Goal: Information Seeking & Learning: Learn about a topic

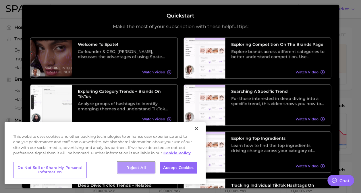
click at [139, 167] on button "Reject All" at bounding box center [135, 168] width 37 height 12
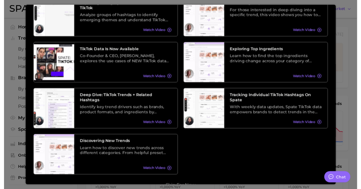
scroll to position [100, 0]
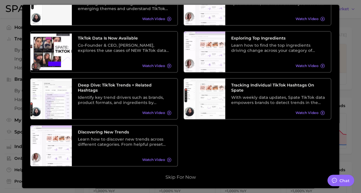
click at [186, 182] on div "Quickstart Make the most of your subscription with these helpful tips: Welcome …" at bounding box center [180, 97] width 317 height 184
click at [186, 180] on button "Skip for now" at bounding box center [181, 177] width 34 height 6
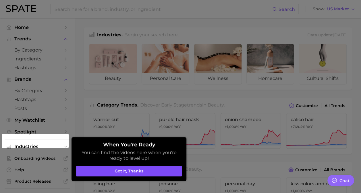
click at [152, 172] on button "Got it, thanks" at bounding box center [129, 171] width 106 height 11
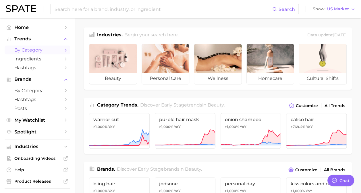
click at [63, 51] on icon "Sidebar" at bounding box center [65, 50] width 5 height 5
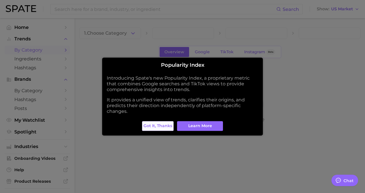
click at [166, 125] on span "Got it, thanks" at bounding box center [157, 126] width 29 height 5
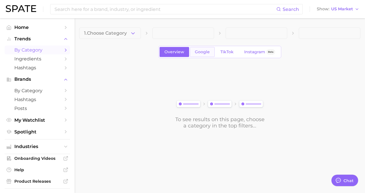
click at [196, 54] on span "Google" at bounding box center [202, 52] width 15 height 5
click at [222, 57] on div "Overview Google TikTok Instagram Beta" at bounding box center [219, 52] width 123 height 12
click at [224, 54] on link "TikTok" at bounding box center [226, 52] width 23 height 10
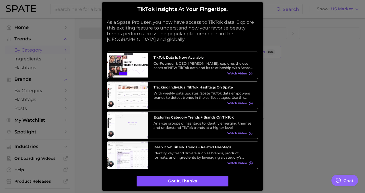
click at [192, 185] on button "Got it, thanks" at bounding box center [183, 181] width 92 height 11
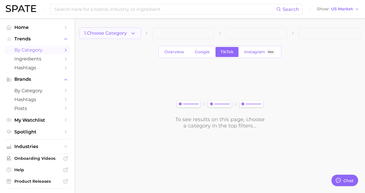
click at [130, 31] on icon "button" at bounding box center [133, 33] width 6 height 6
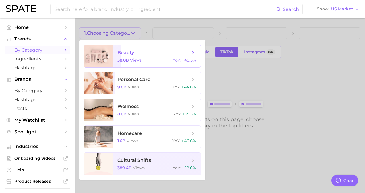
click at [129, 52] on span "beauty" at bounding box center [125, 52] width 17 height 5
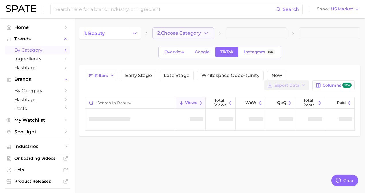
click at [212, 34] on button "2. Choose Category" at bounding box center [183, 33] width 62 height 11
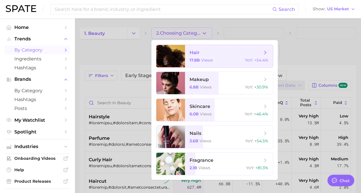
type textarea "x"
click at [203, 83] on span "makeup 6.8b views YoY : +30.9%" at bounding box center [229, 83] width 88 height 22
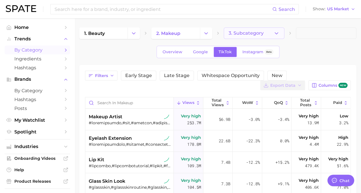
click at [279, 32] on icon "button" at bounding box center [276, 33] width 6 height 6
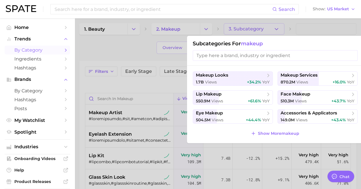
scroll to position [3, 0]
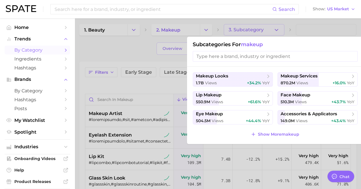
click at [229, 58] on input "search" at bounding box center [275, 56] width 165 height 11
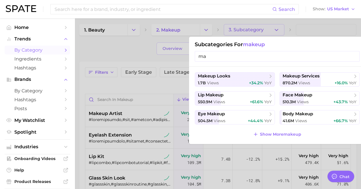
type input "m"
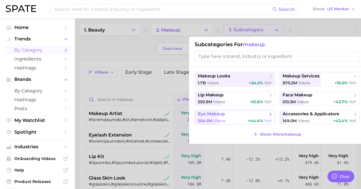
click at [239, 118] on div "504.5m views +44.4% YoY" at bounding box center [235, 120] width 74 height 5
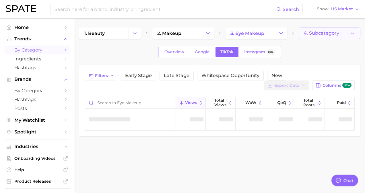
click at [331, 32] on span "4. Subcategory" at bounding box center [322, 33] width 36 height 5
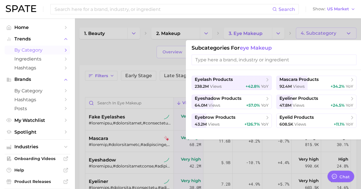
click at [265, 61] on input "search" at bounding box center [273, 60] width 165 height 11
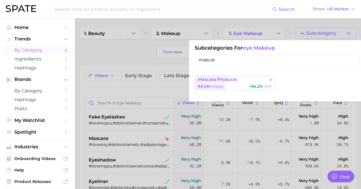
type input "mascar"
click at [251, 81] on span "mascara products" at bounding box center [233, 80] width 70 height 6
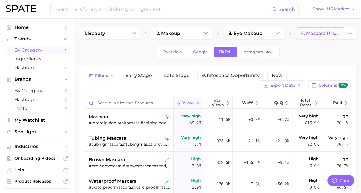
click at [330, 35] on span "4. mascara products" at bounding box center [319, 33] width 38 height 5
click at [344, 35] on button "Change Category" at bounding box center [350, 33] width 12 height 11
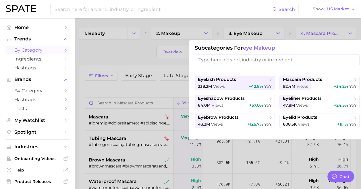
click at [256, 63] on input "search" at bounding box center [277, 60] width 165 height 11
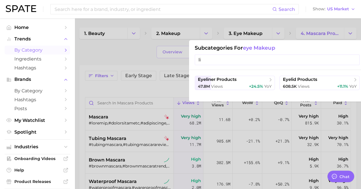
type input "l"
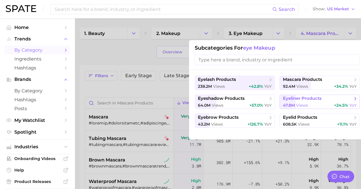
click at [300, 98] on span "eyeliner products" at bounding box center [301, 98] width 39 height 5
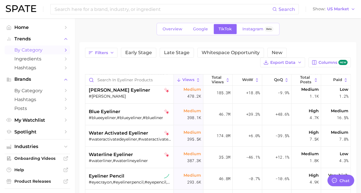
scroll to position [133, 0]
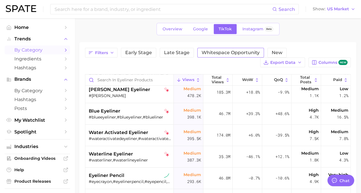
click at [209, 54] on span "Whitespace Opportunity" at bounding box center [230, 52] width 58 height 5
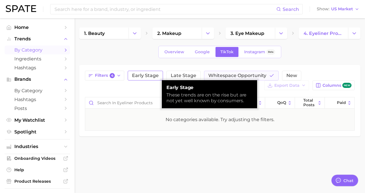
click at [141, 78] on button "Early Stage" at bounding box center [145, 76] width 35 height 10
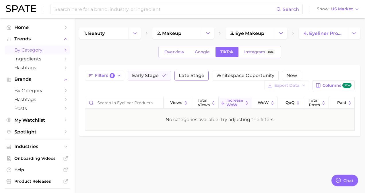
click at [180, 76] on span "Late Stage" at bounding box center [192, 75] width 26 height 5
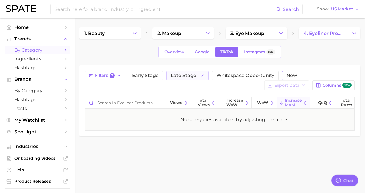
click at [287, 75] on span "New" at bounding box center [291, 75] width 11 height 5
click at [141, 73] on span "Early Stage" at bounding box center [145, 75] width 27 height 5
click at [299, 79] on button "New" at bounding box center [295, 76] width 27 height 10
click at [162, 75] on icon "button" at bounding box center [164, 75] width 5 height 5
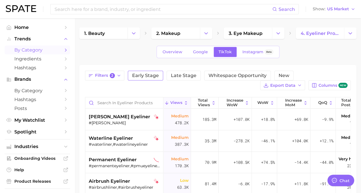
scroll to position [1, 0]
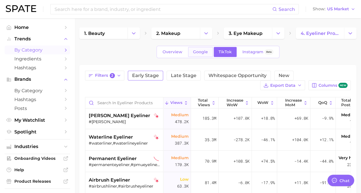
click at [195, 54] on link "Google" at bounding box center [200, 52] width 25 height 10
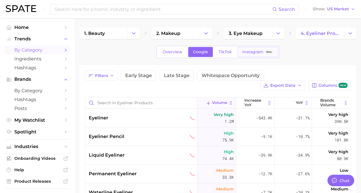
click at [252, 48] on link "Instagram Beta" at bounding box center [257, 52] width 41 height 10
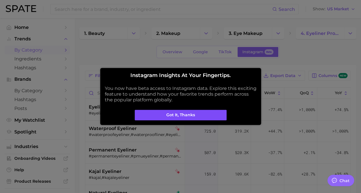
click at [189, 116] on button "Got it, thanks" at bounding box center [181, 115] width 92 height 11
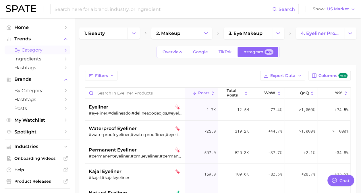
click at [154, 73] on div "Filters Export Data Columns new" at bounding box center [217, 76] width 265 height 10
click at [349, 33] on polyline "Change Category" at bounding box center [349, 32] width 3 height 1
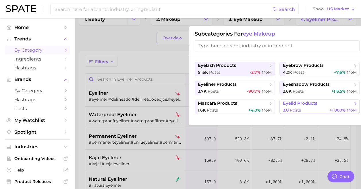
scroll to position [2, 0]
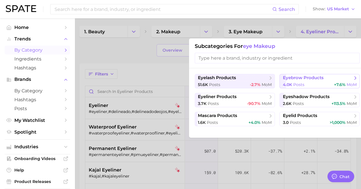
click at [306, 82] on div "4.0k Posts +7.6% MoM" at bounding box center [319, 84] width 74 height 5
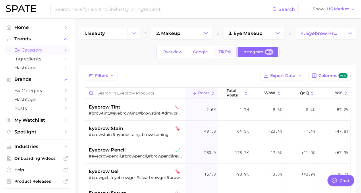
click at [220, 55] on link "TikTok" at bounding box center [224, 52] width 23 height 10
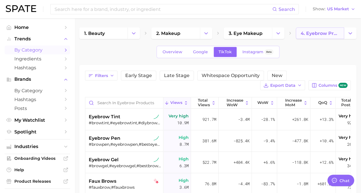
click at [312, 38] on link "4. eyebrow products" at bounding box center [320, 33] width 48 height 11
click at [351, 32] on icon "Change Category" at bounding box center [350, 33] width 6 height 6
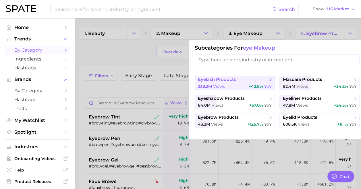
click at [227, 86] on div "238.2m views +42.8% YoY" at bounding box center [235, 86] width 74 height 5
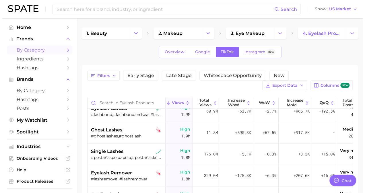
scroll to position [306, 1]
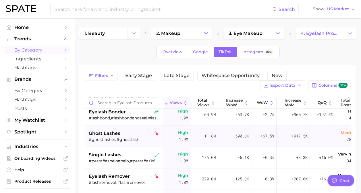
click at [142, 138] on div "#ghostlashes,#ghostlash" at bounding box center [125, 139] width 72 height 5
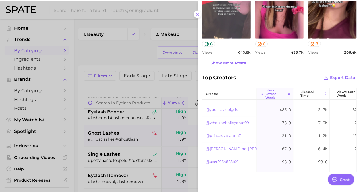
scroll to position [116, 0]
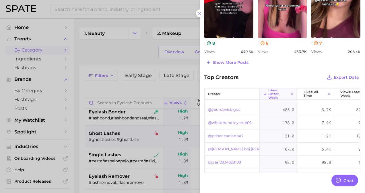
click at [180, 82] on div at bounding box center [182, 96] width 365 height 193
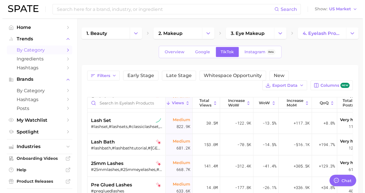
scroll to position [619, 1]
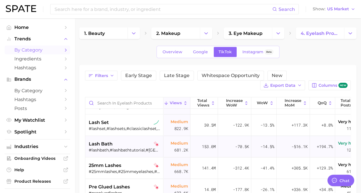
click at [129, 143] on div "lash bath" at bounding box center [125, 144] width 72 height 7
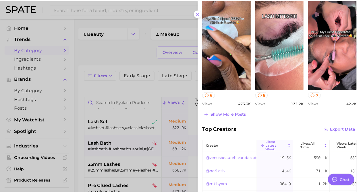
scroll to position [267, 0]
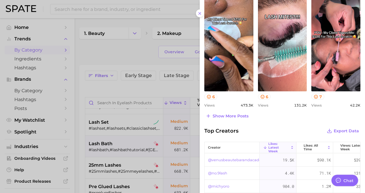
click at [161, 80] on div at bounding box center [182, 96] width 365 height 193
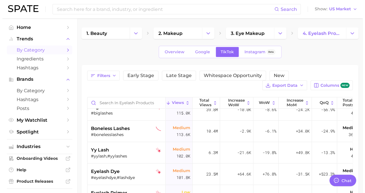
scroll to position [1173, 1]
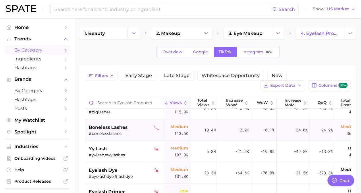
click at [141, 131] on div "#bonelesslashes" at bounding box center [125, 133] width 72 height 5
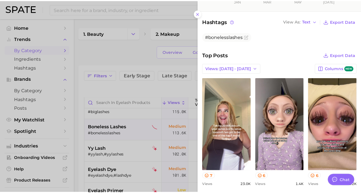
scroll to position [169, 0]
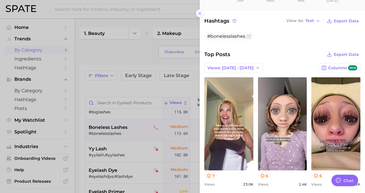
click at [200, 13] on icon at bounding box center [199, 13] width 5 height 5
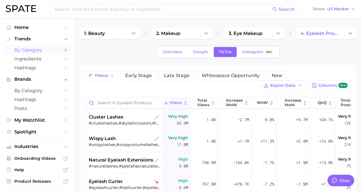
scroll to position [0, 1]
